Goal: Transaction & Acquisition: Book appointment/travel/reservation

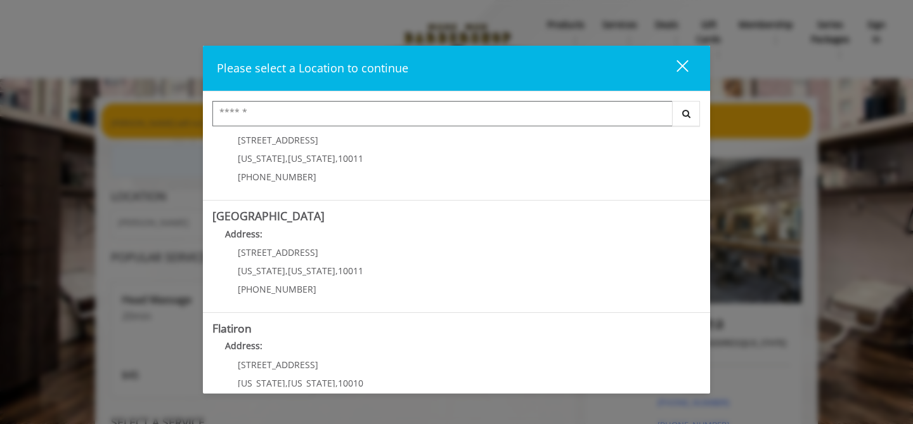
scroll to position [170, 0]
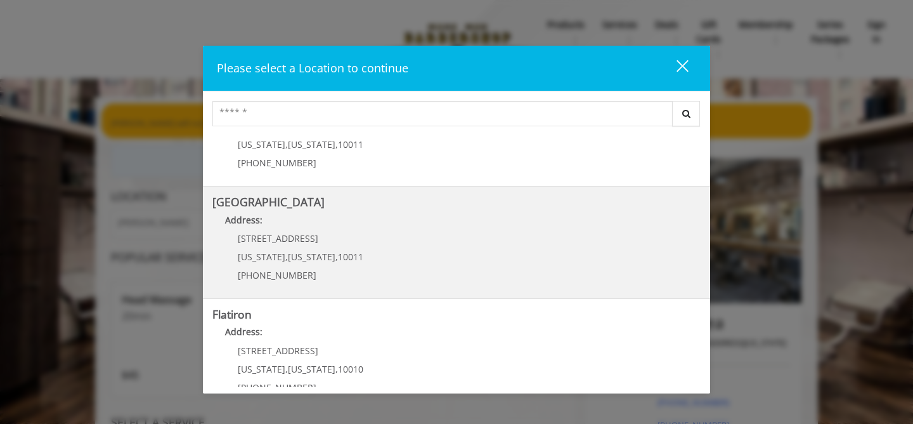
click at [381, 225] on Street "Address:" at bounding box center [456, 223] width 488 height 20
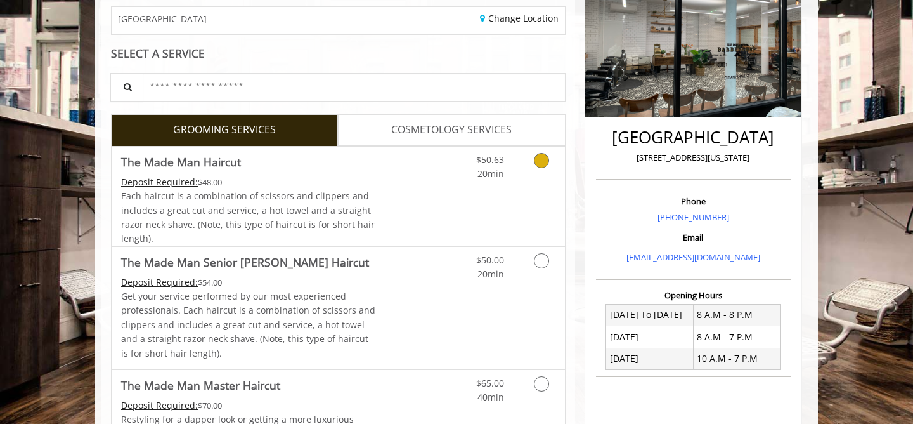
scroll to position [204, 0]
click at [486, 272] on span "20min" at bounding box center [491, 273] width 27 height 12
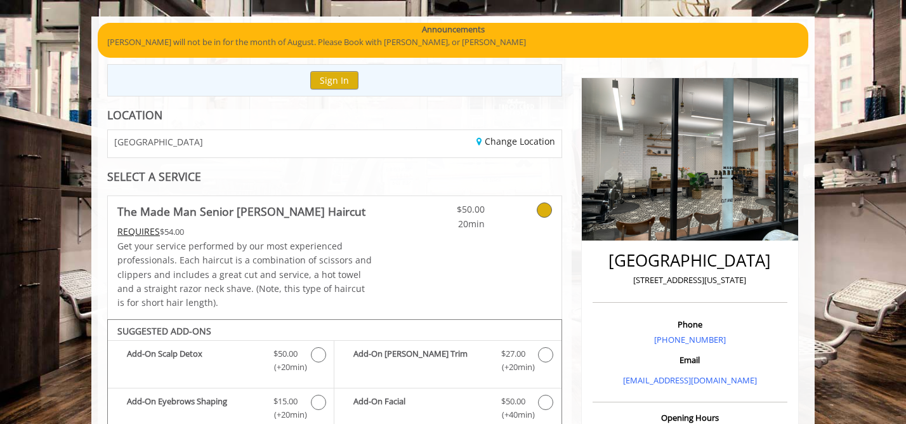
scroll to position [77, 0]
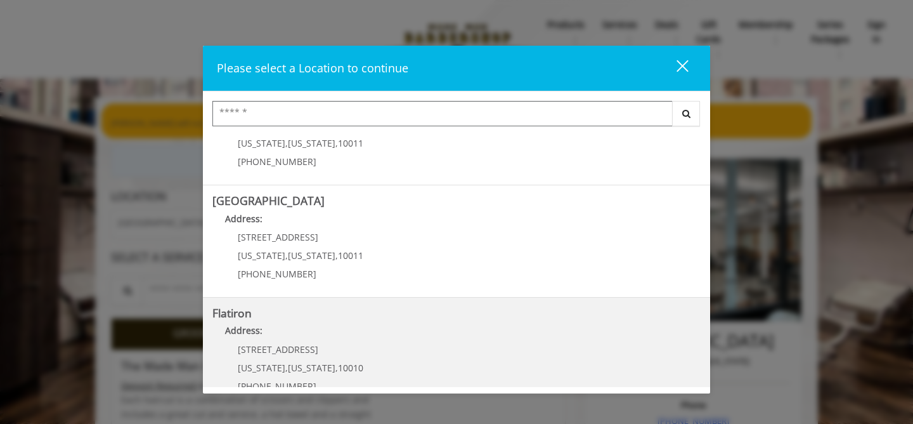
scroll to position [168, 0]
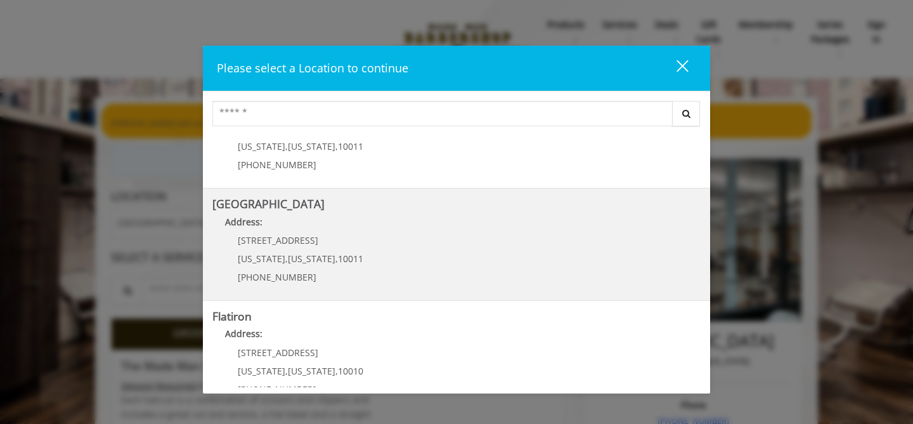
click at [415, 247] on Street "[GEOGRAPHIC_DATA] Address: [STREET_ADDRESS][US_STATE][US_STATE] (646) 850-0041" at bounding box center [456, 244] width 488 height 93
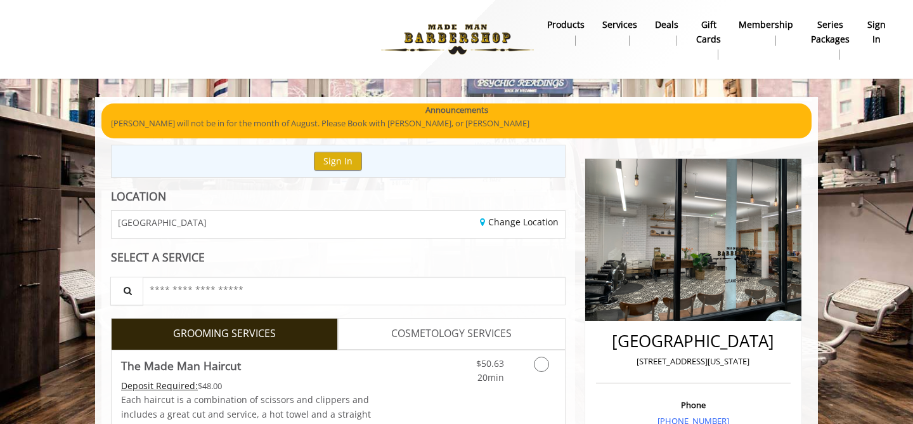
scroll to position [93, 0]
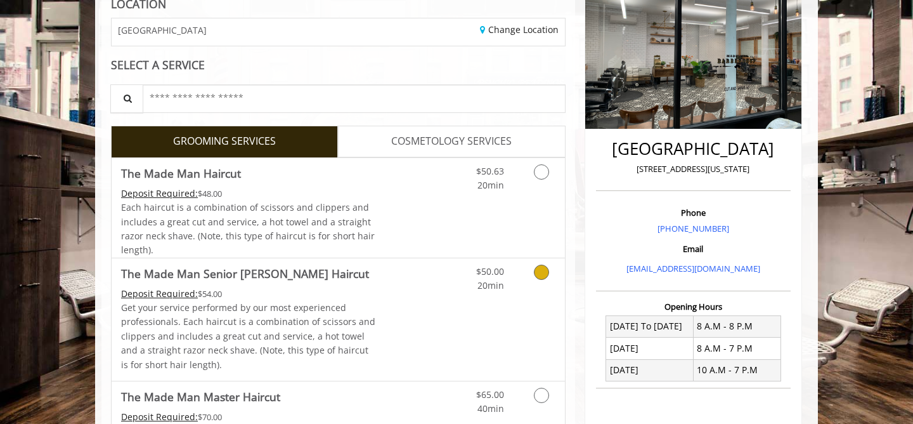
scroll to position [228, 0]
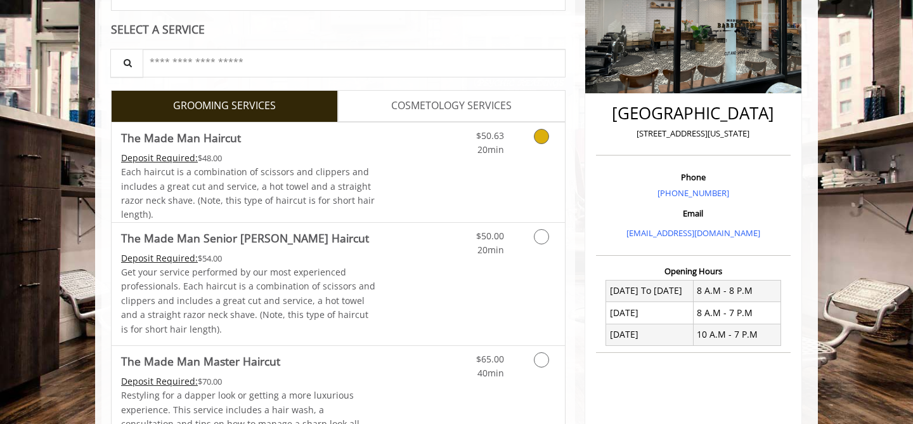
click at [502, 174] on div "$50.63 20min" at bounding box center [509, 172] width 114 height 100
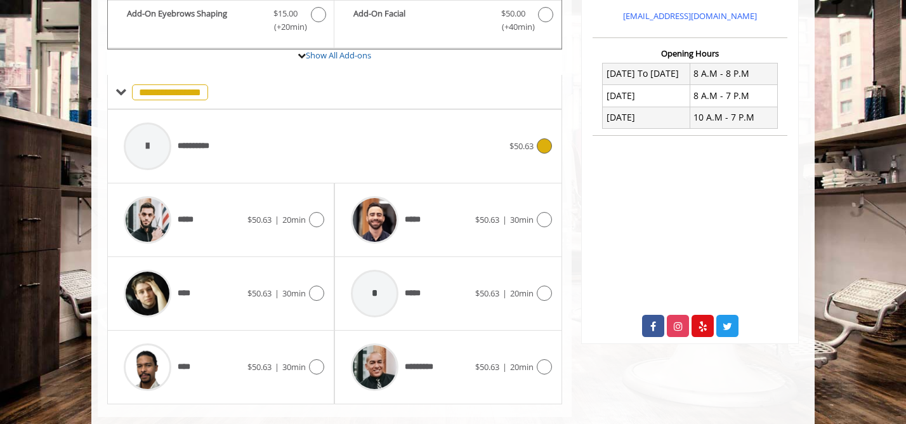
scroll to position [469, 0]
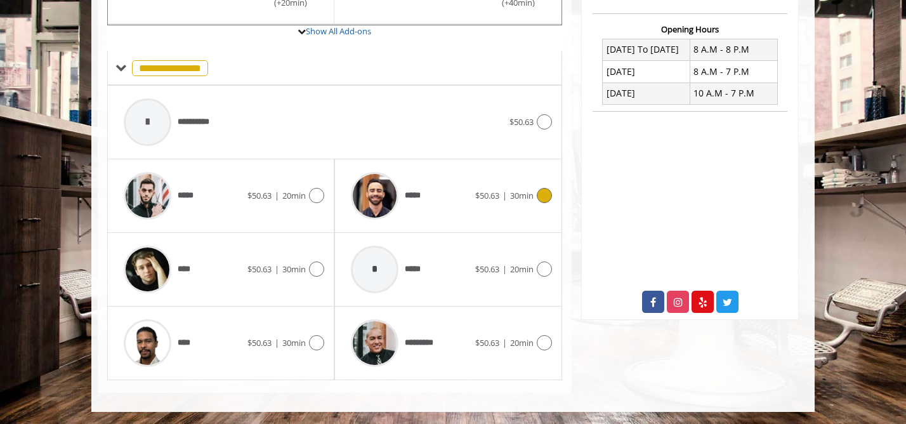
click at [471, 208] on div "*****" at bounding box center [409, 196] width 130 height 60
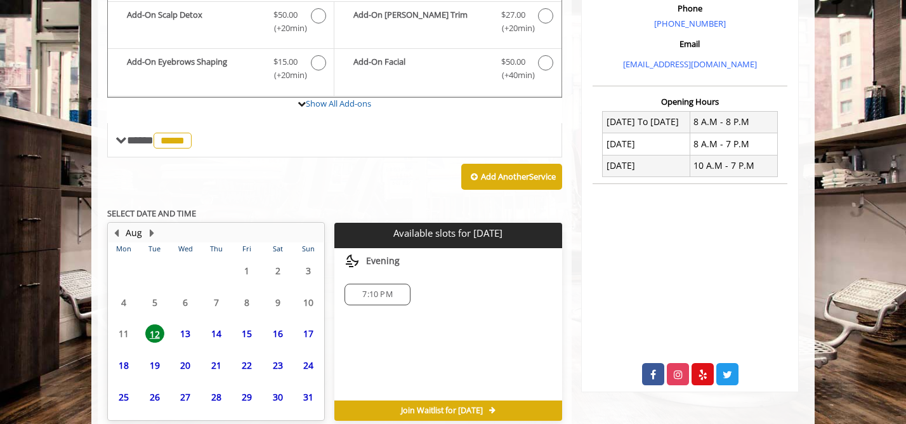
scroll to position [455, 0]
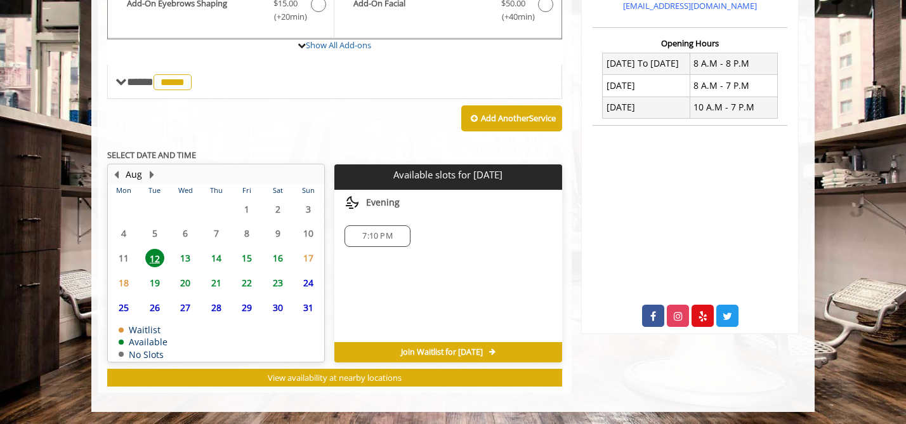
click at [217, 256] on span "14" at bounding box center [216, 258] width 19 height 18
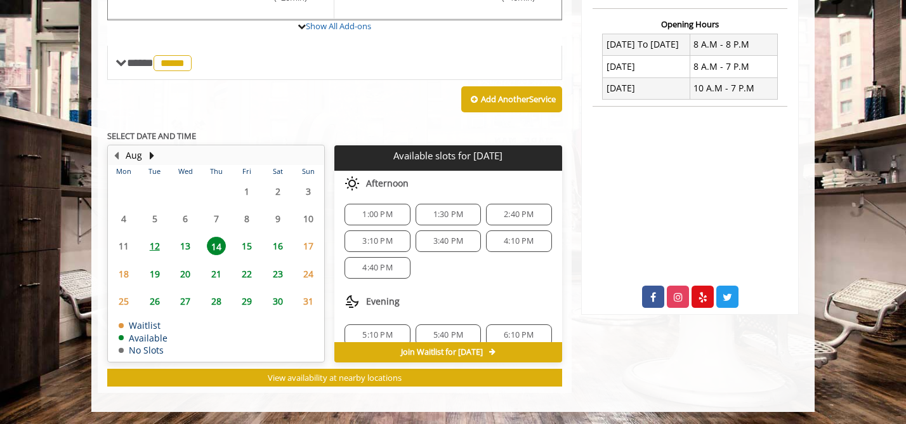
scroll to position [98, 0]
click at [504, 217] on div "2:40 PM" at bounding box center [518, 213] width 65 height 22
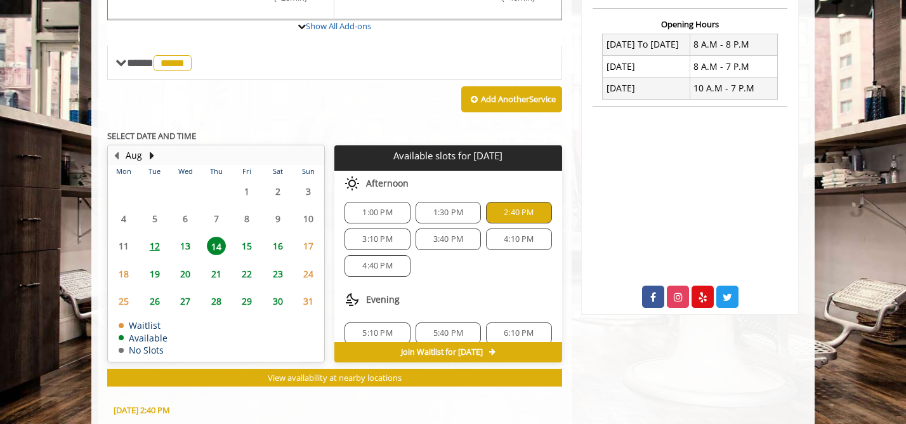
scroll to position [703, 0]
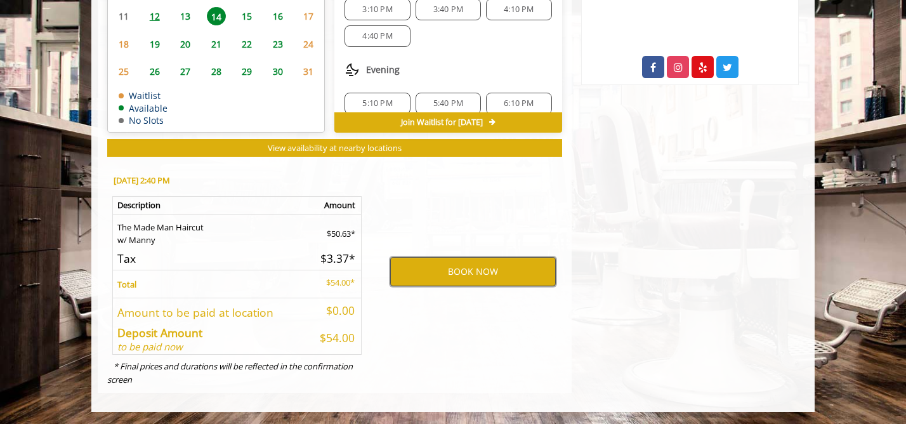
click at [466, 275] on button "BOOK NOW" at bounding box center [473, 271] width 166 height 29
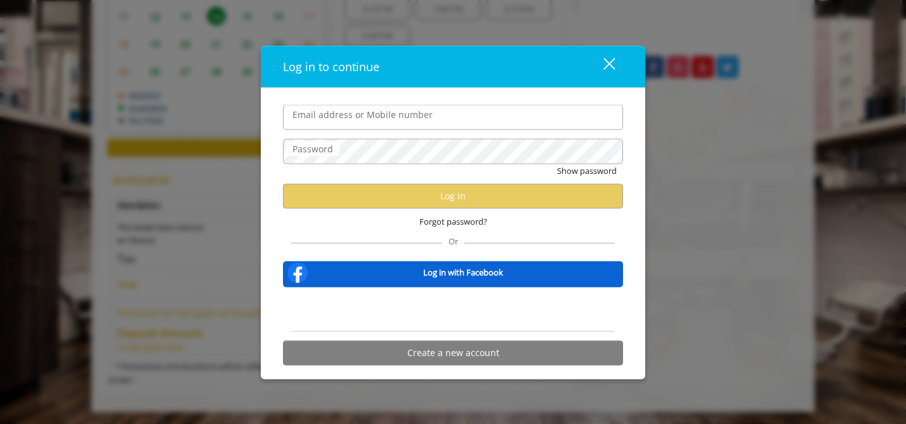
type input "**********"
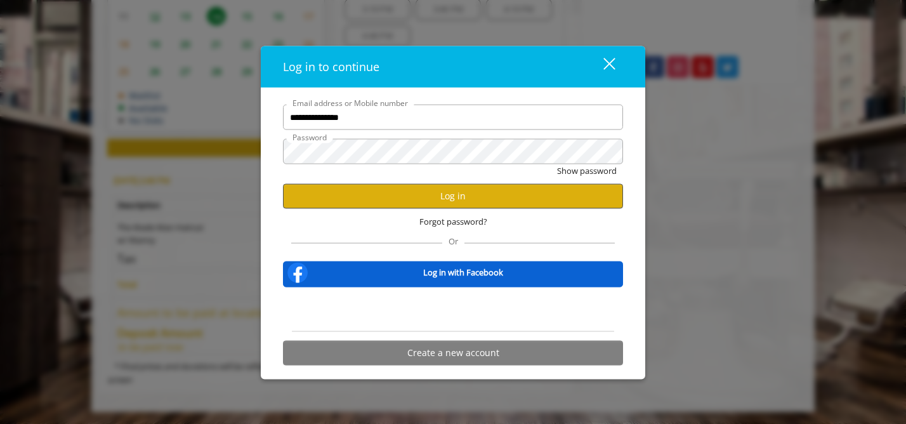
scroll to position [0, 0]
click at [464, 208] on div "Forgot password?" at bounding box center [453, 221] width 340 height 26
click at [464, 204] on button "Log in" at bounding box center [453, 195] width 340 height 25
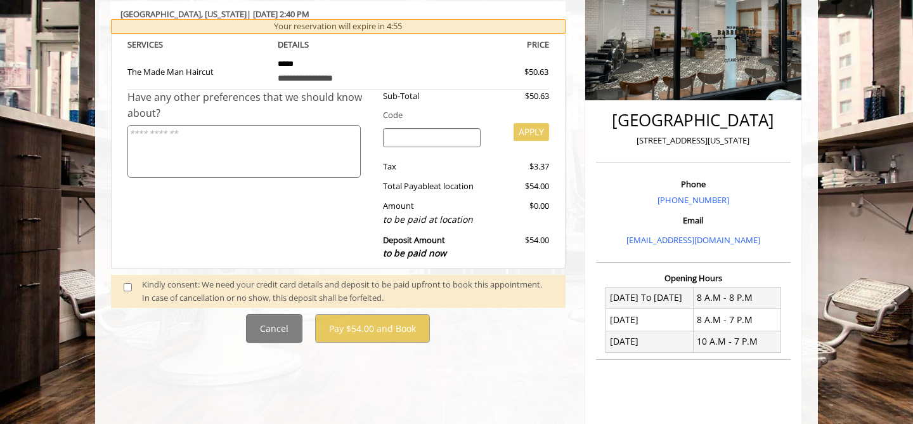
scroll to position [238, 0]
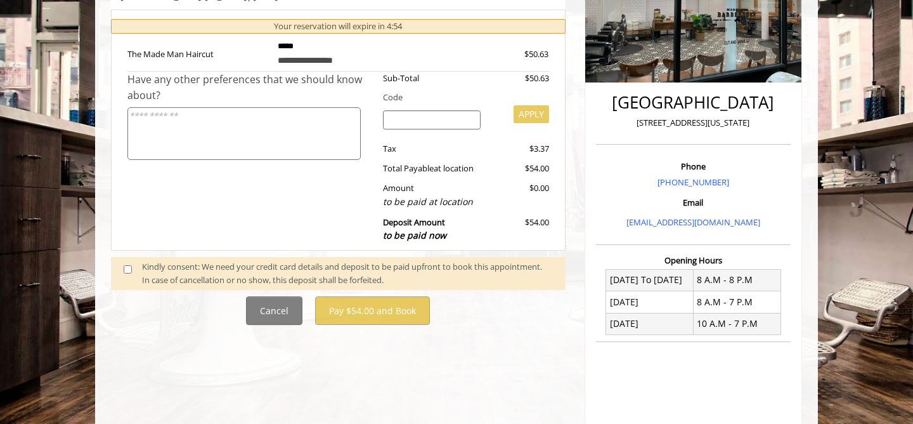
click at [357, 271] on div "Kindly consent: We need your credit card details and deposit to be paid upfront…" at bounding box center [347, 273] width 411 height 27
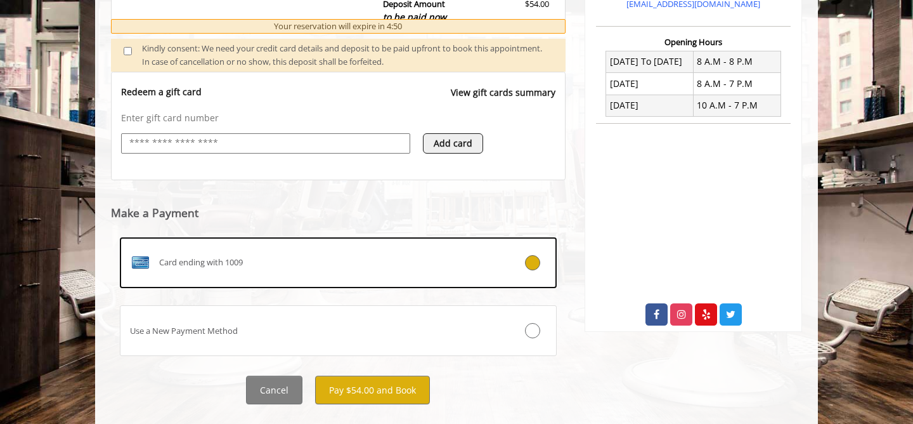
scroll to position [481, 0]
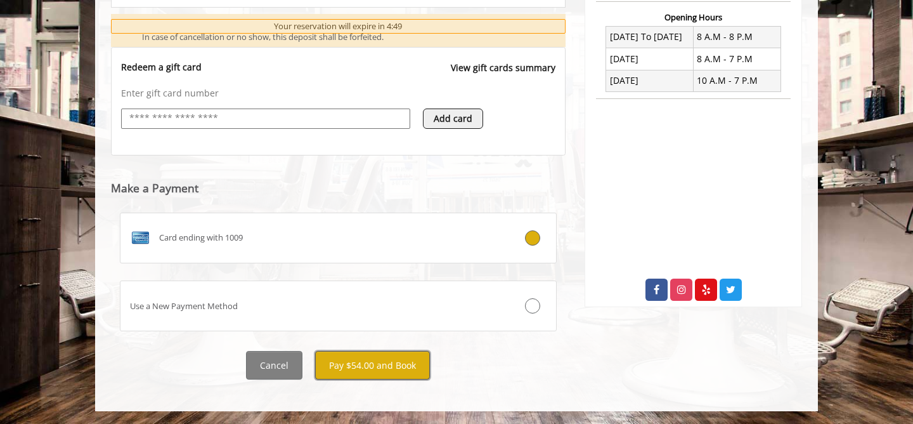
click at [405, 368] on button "Pay $54.00 and Book" at bounding box center [372, 365] width 115 height 29
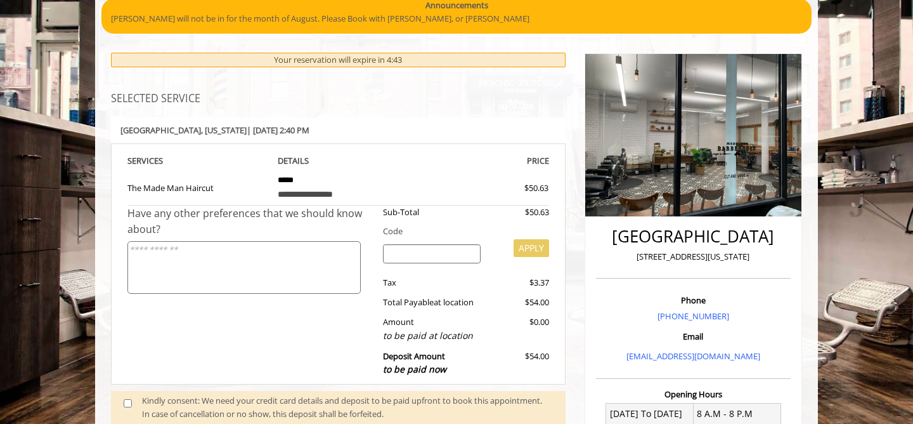
scroll to position [104, 0]
